Goal: Download file/media

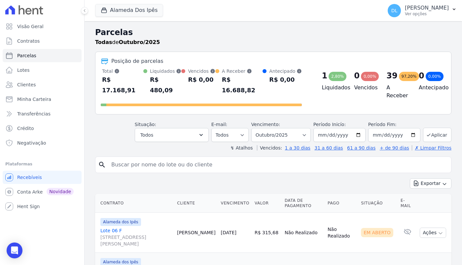
select select
click at [126, 132] on div "Situação: Agendado Em Aberto Pago Processando Cancelado Vencido Transferindo De…" at bounding box center [273, 129] width 357 height 23
click at [54, 26] on link "Visão Geral" at bounding box center [42, 26] width 79 height 13
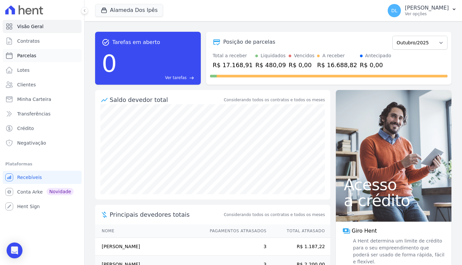
click at [47, 60] on link "Parcelas" at bounding box center [42, 55] width 79 height 13
select select
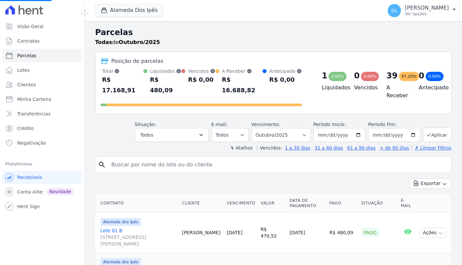
select select
click at [307, 131] on select "Filtrar por período ──────── Todos os meses Setembro/2023 Outubro/2023 Novembro…" at bounding box center [282, 135] width 60 height 14
select select "all"
click at [258, 128] on select "Filtrar por período ──────── Todos os meses Setembro/2023 Outubro/2023 Novembro…" at bounding box center [282, 135] width 60 height 14
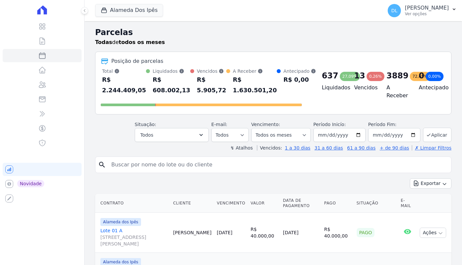
select select
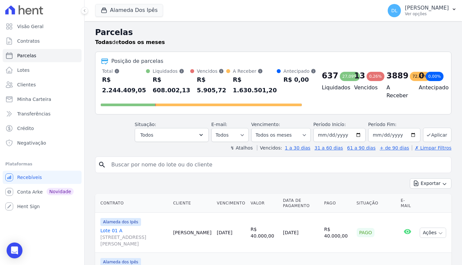
click at [429, 188] on div "Exportar Exportar PDF Exportar CSV" at bounding box center [273, 186] width 357 height 16
click at [431, 185] on button "Exportar" at bounding box center [431, 183] width 42 height 10
click at [437, 211] on span "Exportar CSV" at bounding box center [430, 210] width 35 height 7
